Goal: Transaction & Acquisition: Purchase product/service

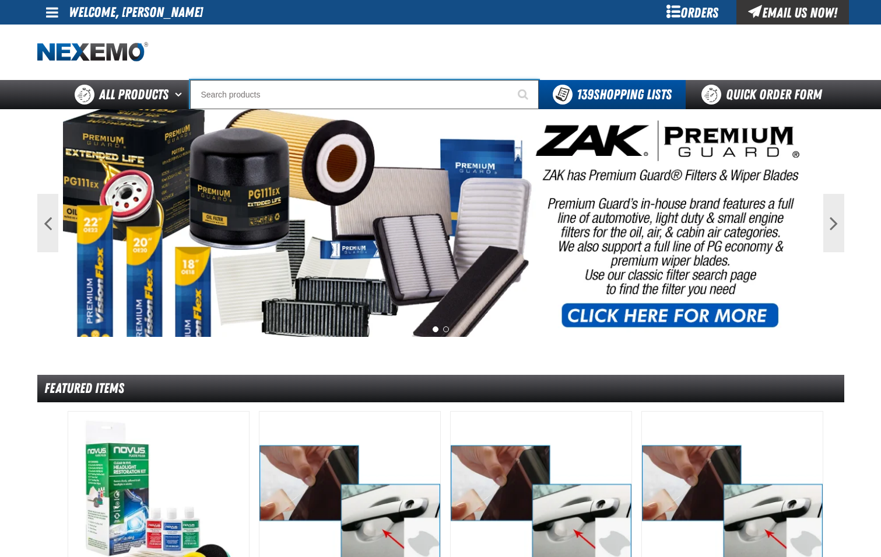
click at [298, 96] on input "Search" at bounding box center [364, 94] width 349 height 29
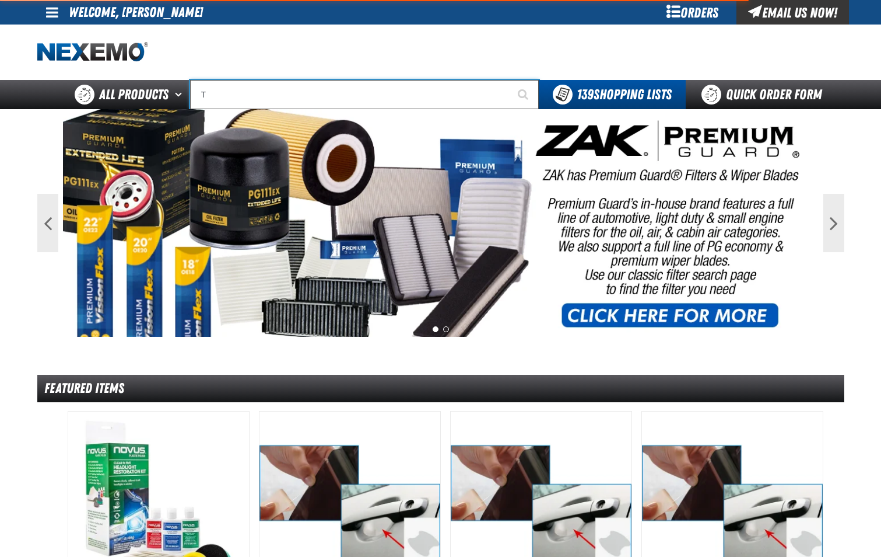
type input "TE"
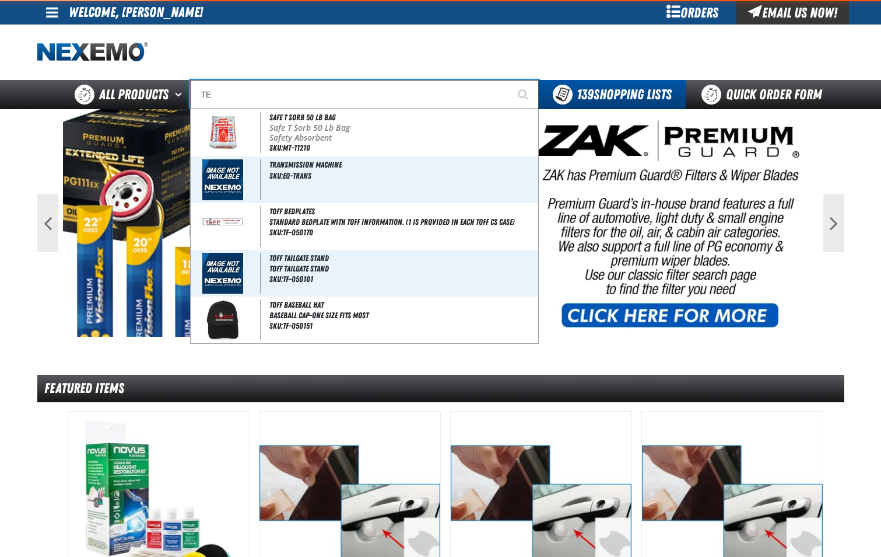
type input "TEST"
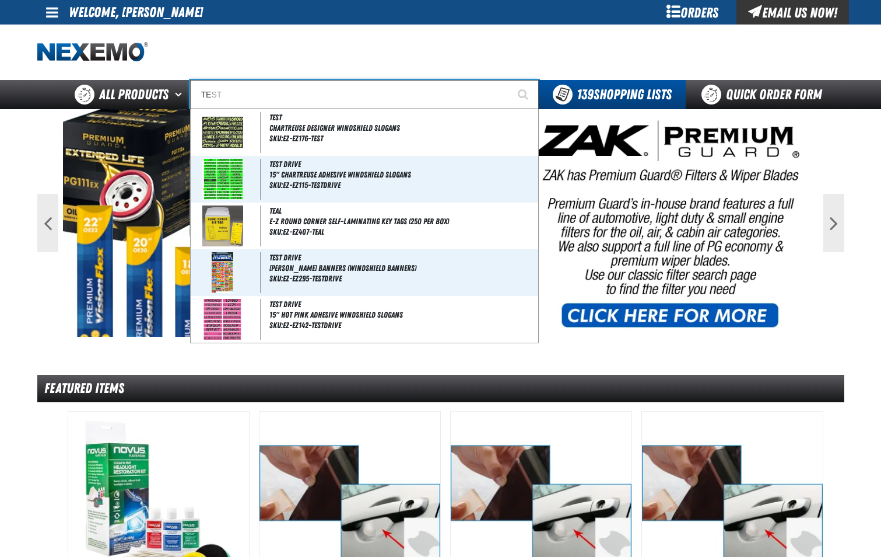
type input "TEF"
type input "TEF Gel Penetrating Gel Lubricant with PTFE 13oz (Pack of 3)"
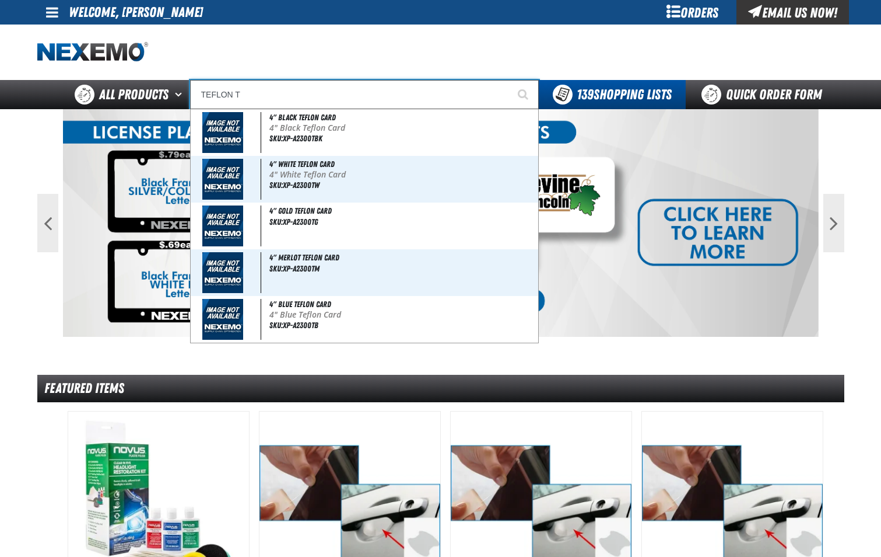
type input "TEFLON TA"
type input "TEFLON TApe by Wrap King 1 1/4'' x 3'"
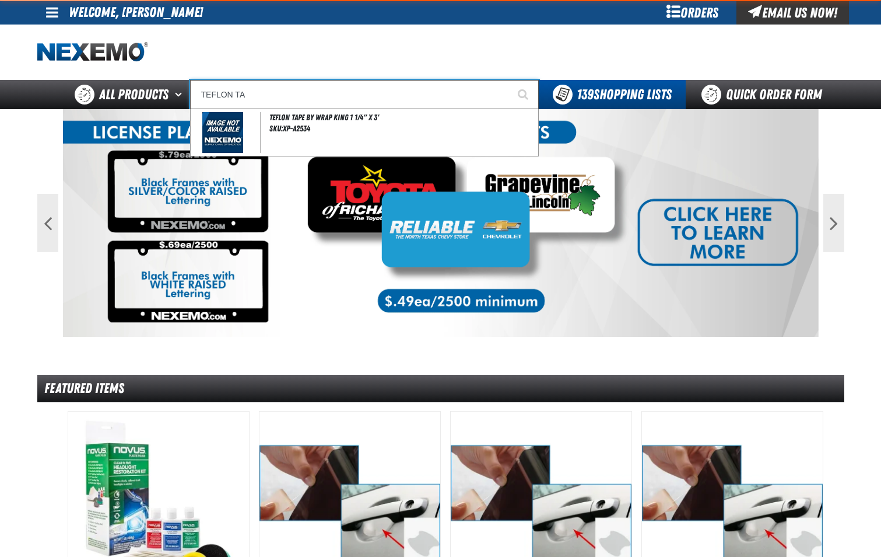
type input "TEFLON TAP"
type input "TEFLON TAPe by Wrap King 1 1/4'' x 3'"
type input "TEFLON TAPE"
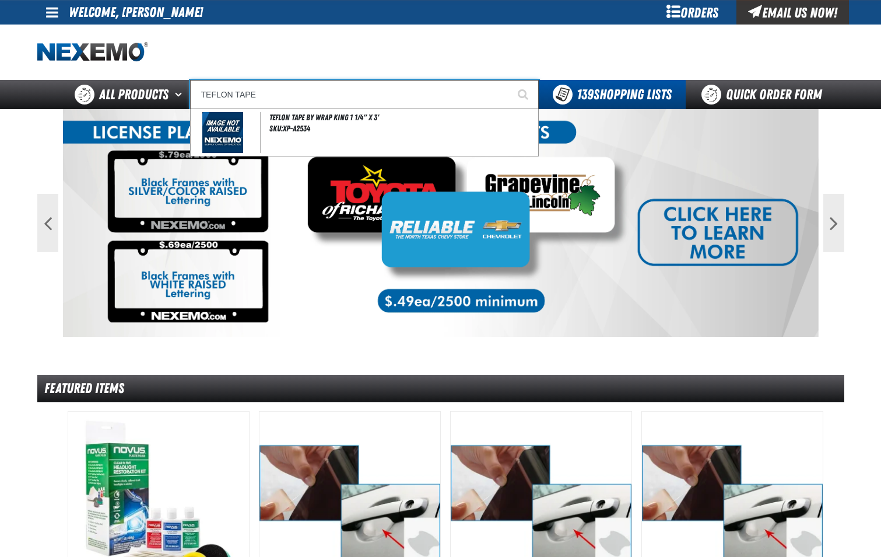
type input "TEFLON TAPE by Wrap King 1 1/4'' x 3'"
type input "TEFLON TAPE"
click at [510, 80] on button "Start Searching" at bounding box center [524, 94] width 29 height 29
